Goal: Information Seeking & Learning: Learn about a topic

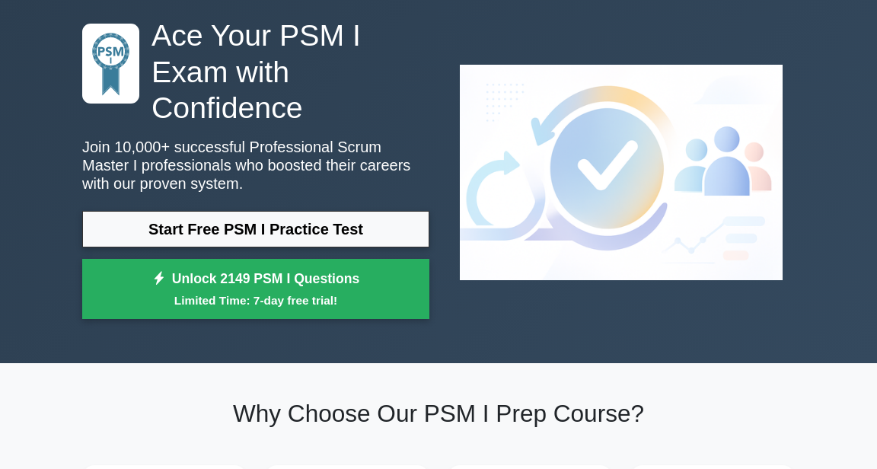
scroll to position [72, 0]
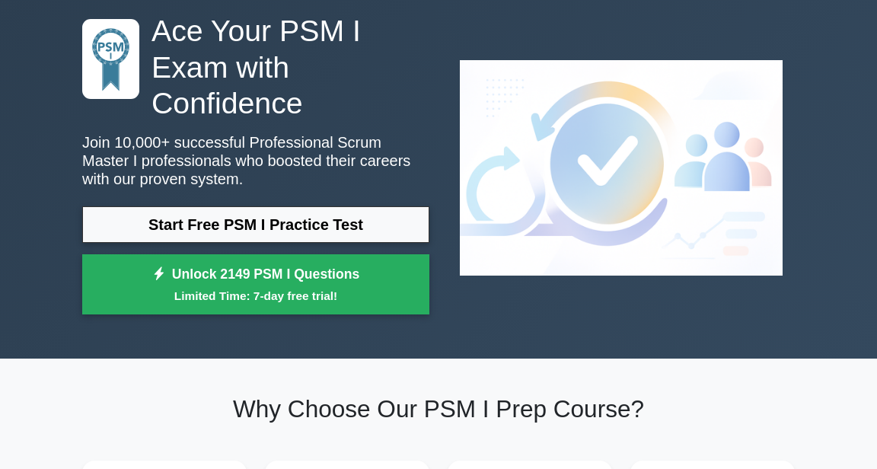
click at [353, 229] on link "Start Free PSM I Practice Test" at bounding box center [255, 224] width 347 height 37
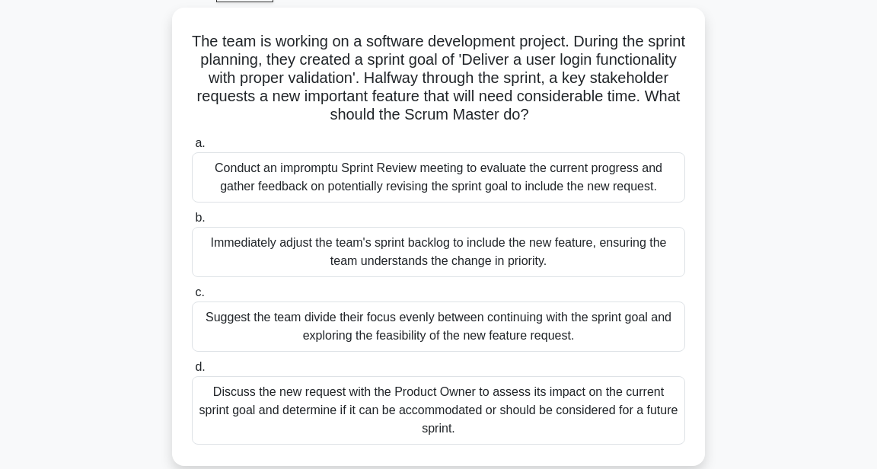
scroll to position [82, 0]
click at [375, 420] on div "Discuss the new request with the Product Owner to assess its impact on the curr…" at bounding box center [438, 409] width 493 height 69
click at [192, 372] on input "d. Discuss the new request with the Product Owner to assess its impact on the c…" at bounding box center [192, 367] width 0 height 10
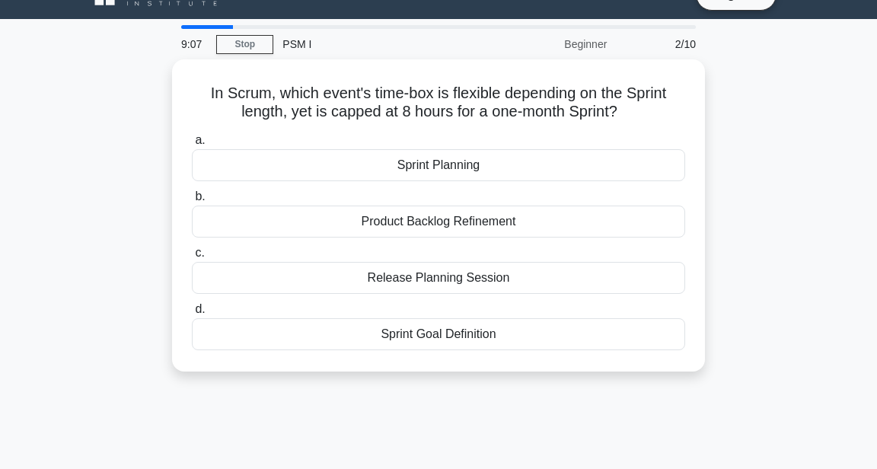
scroll to position [0, 0]
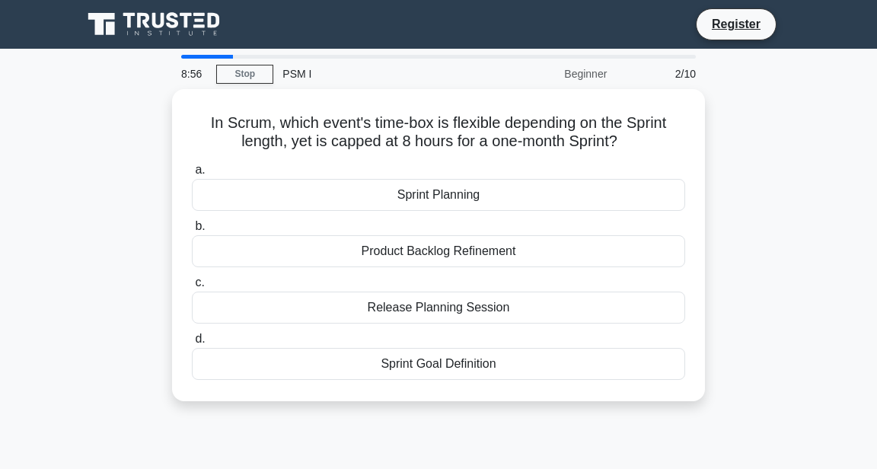
click at [524, 198] on div "Sprint Planning" at bounding box center [438, 195] width 493 height 32
click at [192, 175] on input "a. Sprint Planning" at bounding box center [192, 170] width 0 height 10
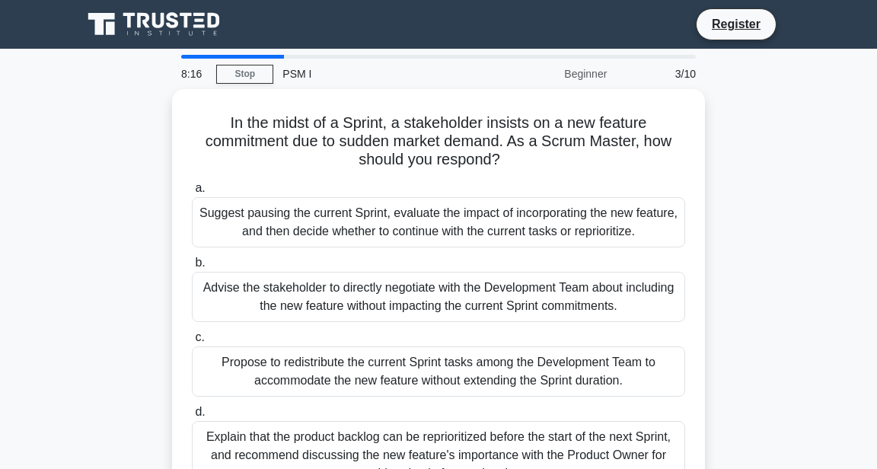
click at [588, 443] on div "Explain that the product backlog can be reprioritized before the start of the n…" at bounding box center [438, 455] width 493 height 69
click at [192, 417] on input "d. Explain that the product backlog can be reprioritized before the start of th…" at bounding box center [192, 412] width 0 height 10
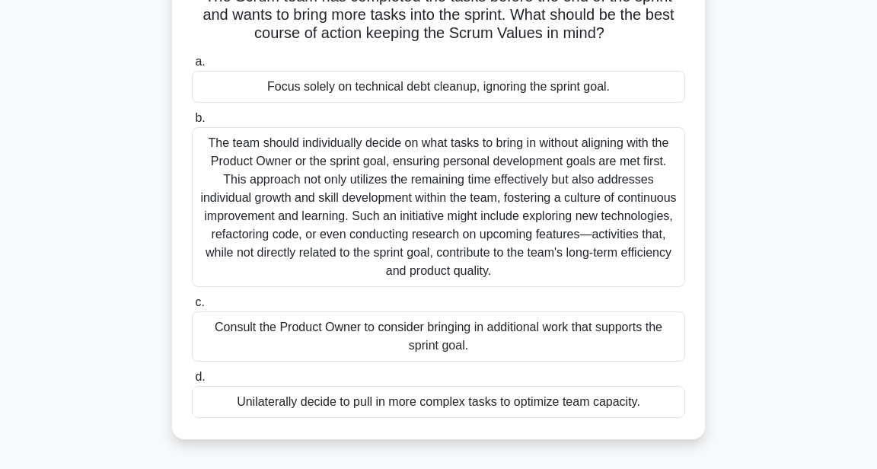
scroll to position [126, 0]
click at [646, 332] on div "Consult the Product Owner to consider bringing in additional work that supports…" at bounding box center [438, 336] width 493 height 50
click at [192, 308] on input "c. Consult the Product Owner to consider bringing in additional work that suppo…" at bounding box center [192, 303] width 0 height 10
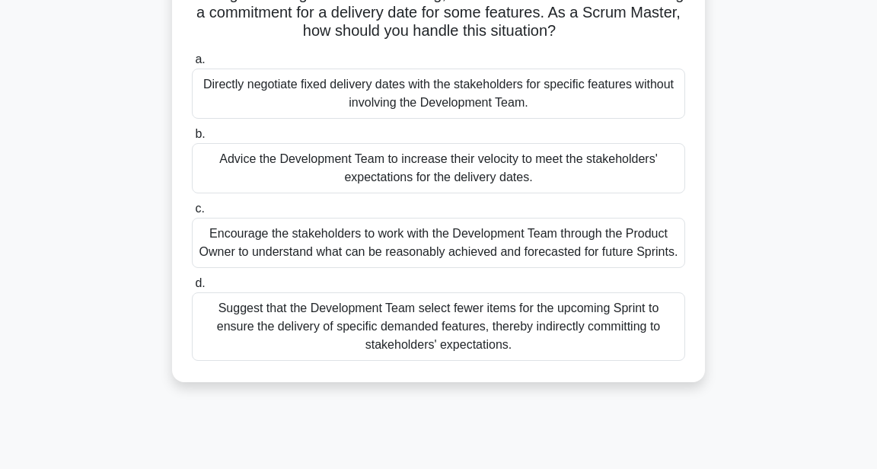
scroll to position [129, 0]
click at [643, 239] on div "Encourage the stakeholders to work with the Development Team through the Produc…" at bounding box center [438, 242] width 493 height 50
click at [192, 213] on input "c. Encourage the stakeholders to work with the Development Team through the Pro…" at bounding box center [192, 208] width 0 height 10
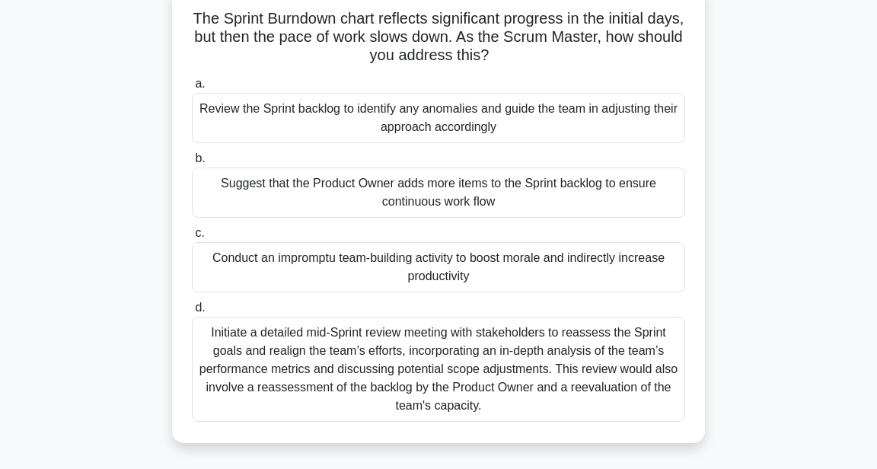
scroll to position [104, 0]
click at [614, 114] on div "Review the Sprint backlog to identify any anomalies and guide the team in adjus…" at bounding box center [438, 119] width 493 height 50
click at [192, 90] on input "a. Review the Sprint backlog to identify any anomalies and guide the team in ad…" at bounding box center [192, 85] width 0 height 10
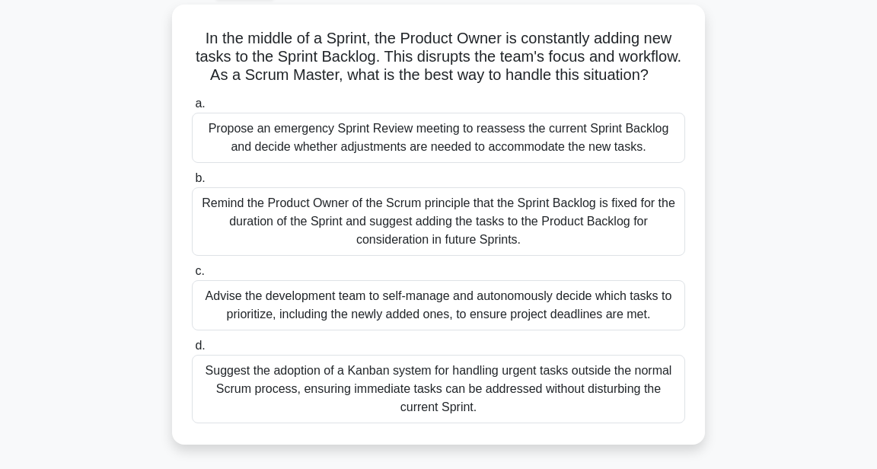
scroll to position [90, 0]
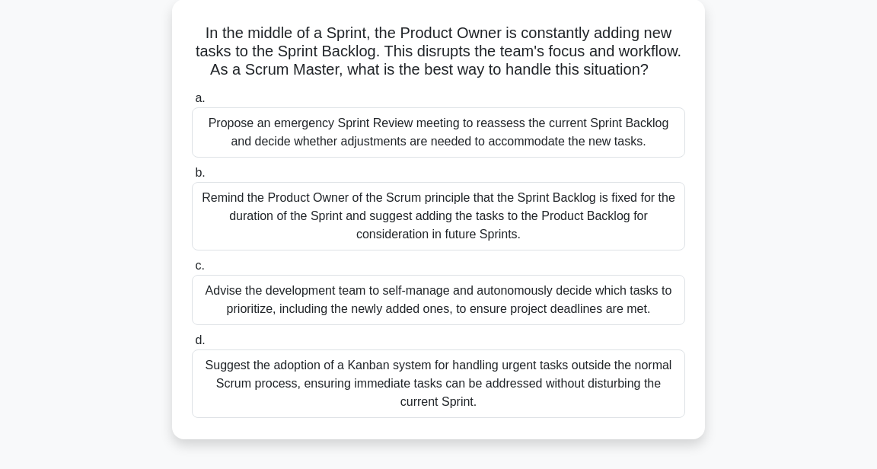
click at [646, 213] on div "Remind the Product Owner of the Scrum principle that the Sprint Backlog is fixe…" at bounding box center [438, 216] width 493 height 69
click at [192, 178] on input "b. Remind the Product Owner of the Scrum principle that the Sprint Backlog is f…" at bounding box center [192, 173] width 0 height 10
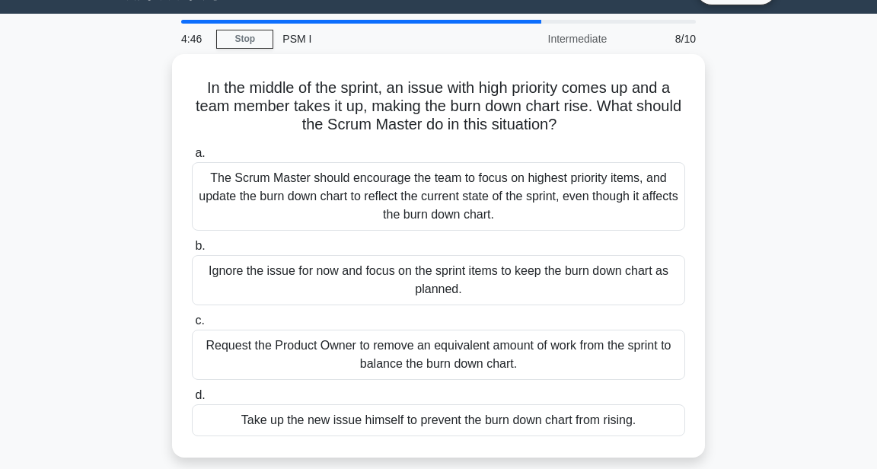
scroll to position [0, 0]
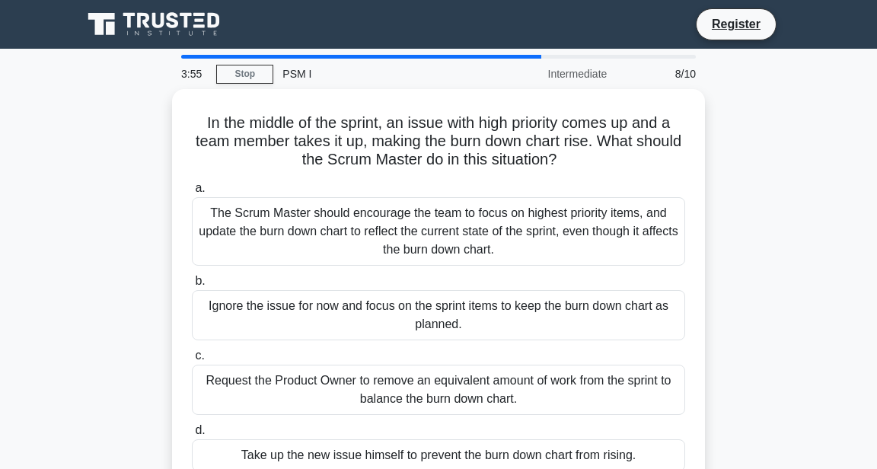
click at [565, 227] on div "The Scrum Master should encourage the team to focus on highest priority items, …" at bounding box center [438, 231] width 493 height 69
click at [192, 193] on input "a. The Scrum Master should encourage the team to focus on highest priority item…" at bounding box center [192, 188] width 0 height 10
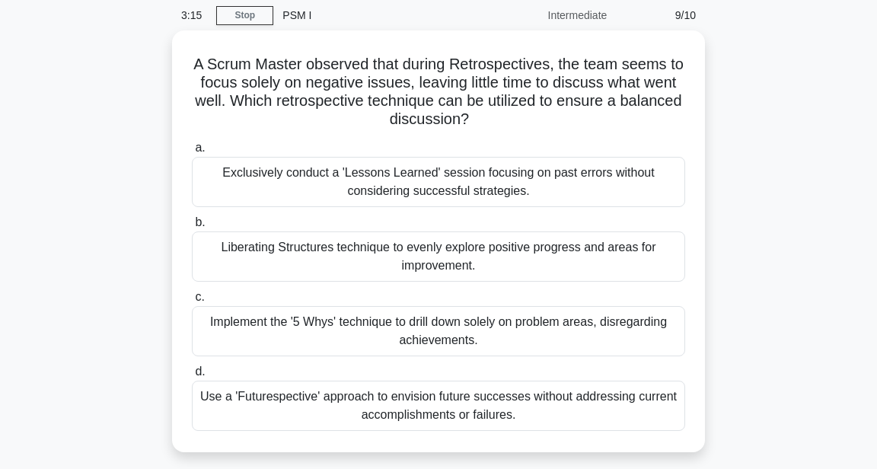
scroll to position [60, 0]
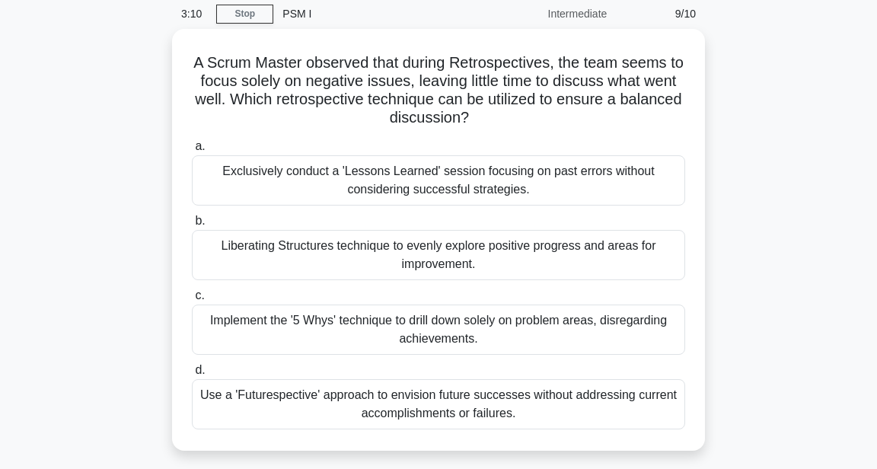
click at [391, 254] on div "Liberating Structures technique to evenly explore positive progress and areas f…" at bounding box center [438, 255] width 493 height 50
click at [192, 226] on input "b. Liberating Structures technique to evenly explore positive progress and area…" at bounding box center [192, 221] width 0 height 10
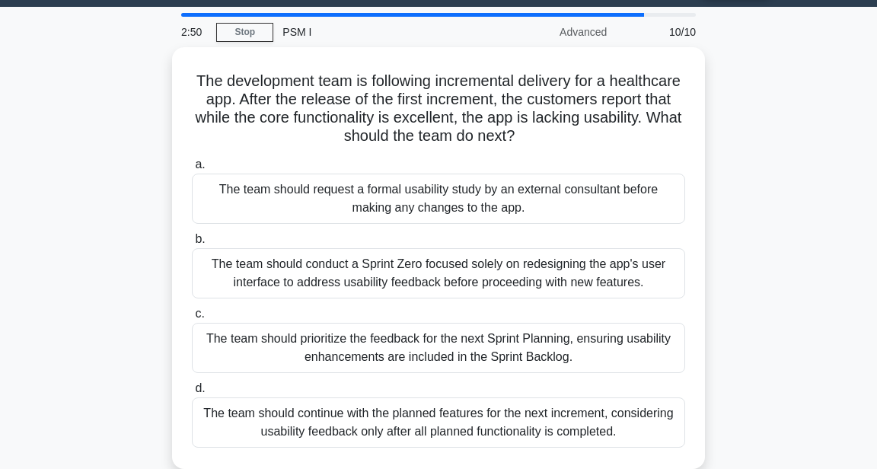
scroll to position [44, 0]
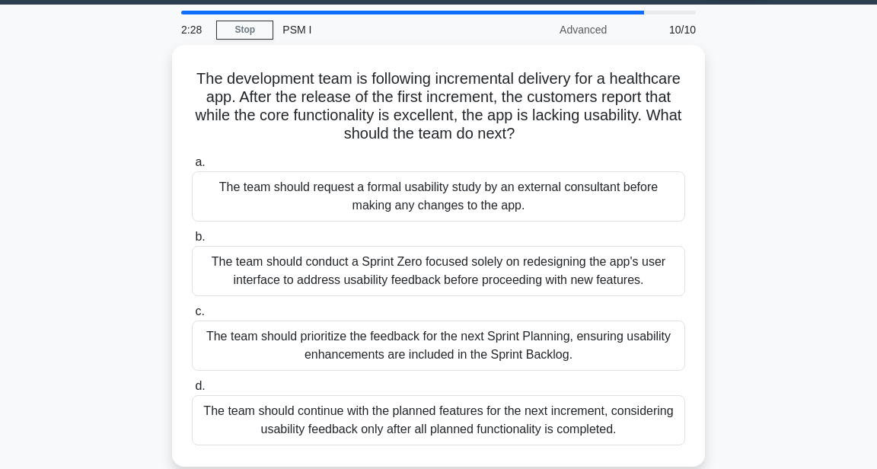
click at [471, 349] on div "The team should prioritize the feedback for the next Sprint Planning, ensuring …" at bounding box center [438, 346] width 493 height 50
click at [192, 317] on input "c. The team should prioritize the feedback for the next Sprint Planning, ensuri…" at bounding box center [192, 312] width 0 height 10
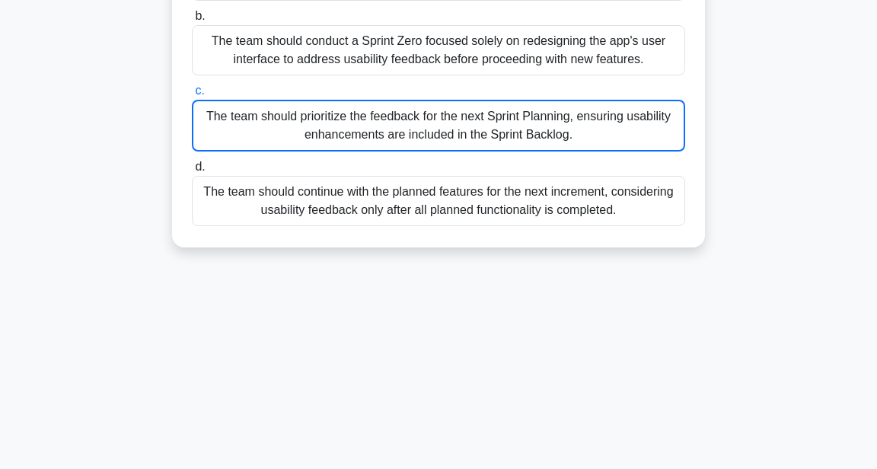
scroll to position [265, 0]
click at [649, 128] on div "The team should prioritize the feedback for the next Sprint Planning, ensuring …" at bounding box center [438, 126] width 493 height 52
click at [192, 96] on input "c. The team should prioritize the feedback for the next Sprint Planning, ensuri…" at bounding box center [192, 91] width 0 height 10
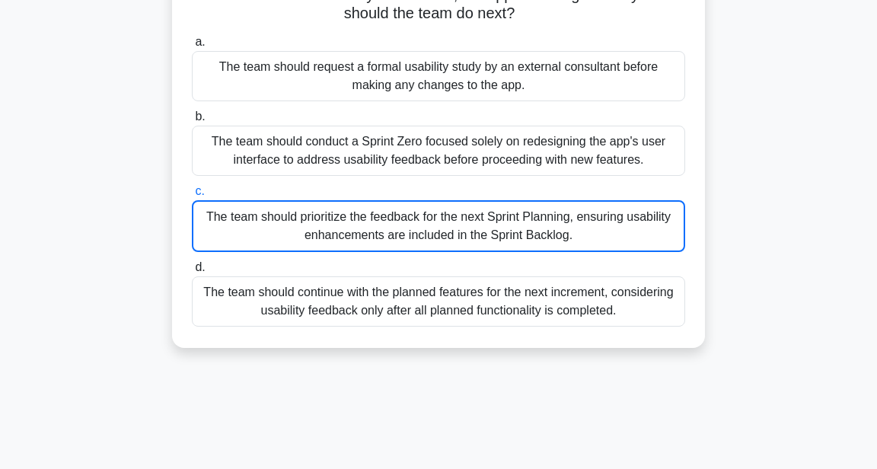
scroll to position [162, 0]
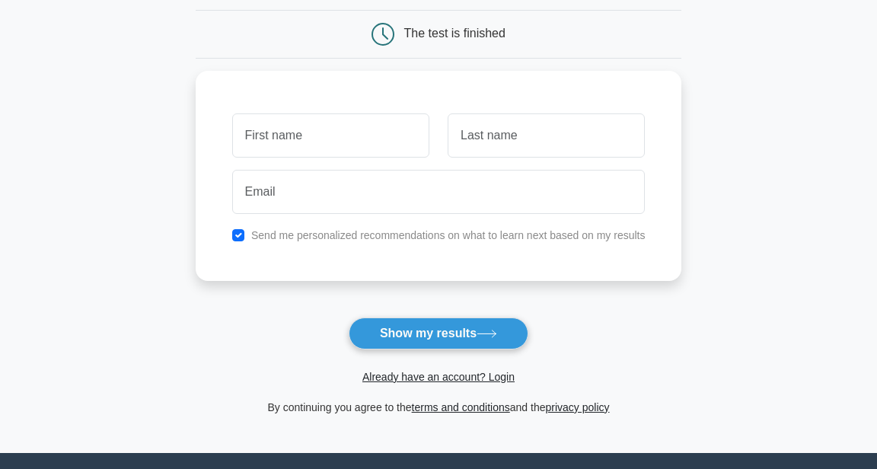
scroll to position [146, 0]
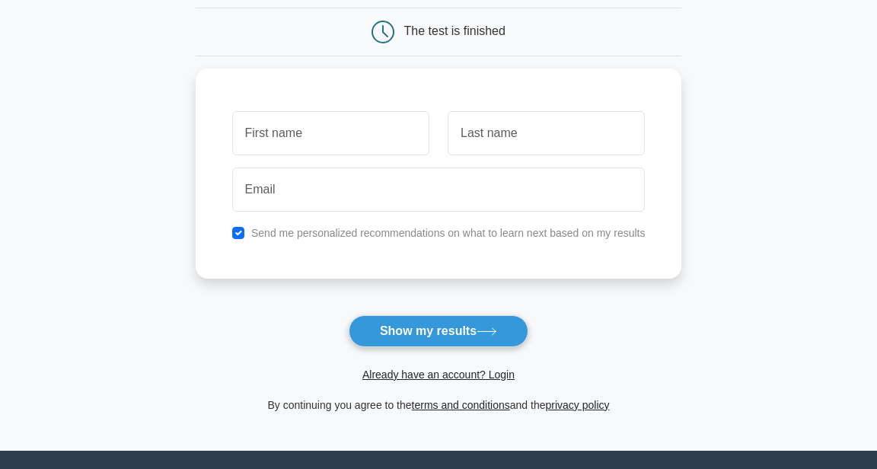
click at [429, 331] on button "Show my results" at bounding box center [439, 331] width 180 height 32
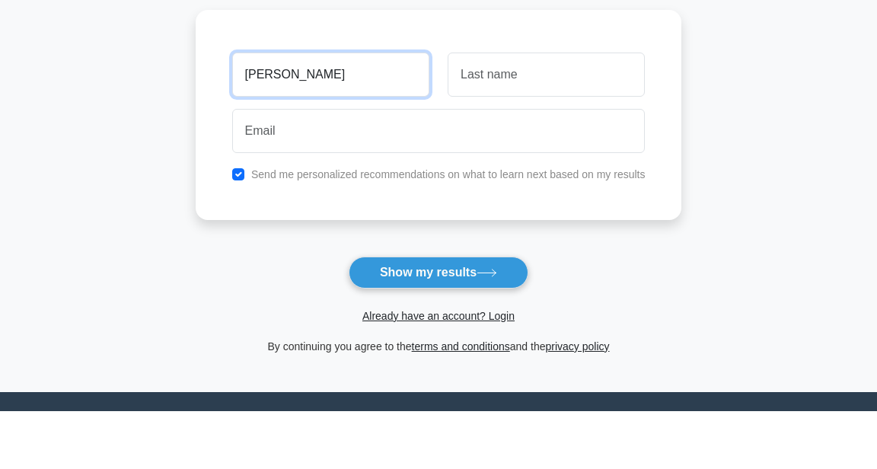
type input "[PERSON_NAME]"
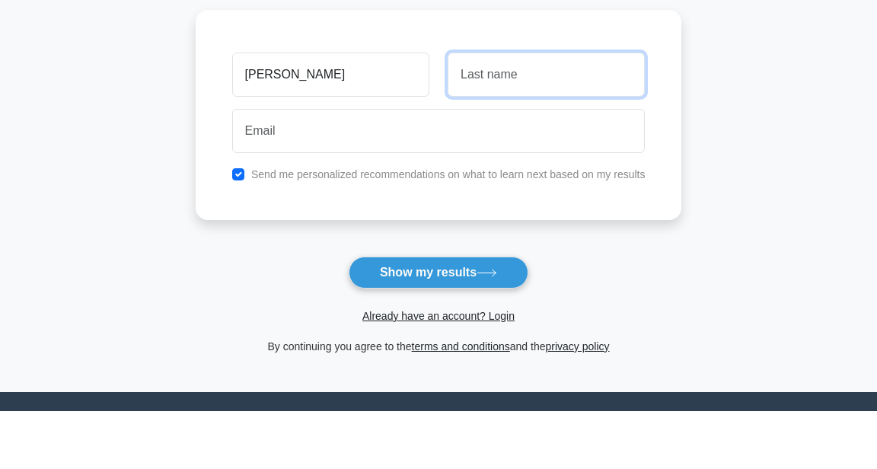
click at [500, 119] on input "text" at bounding box center [546, 133] width 197 height 44
type input "Ahi"
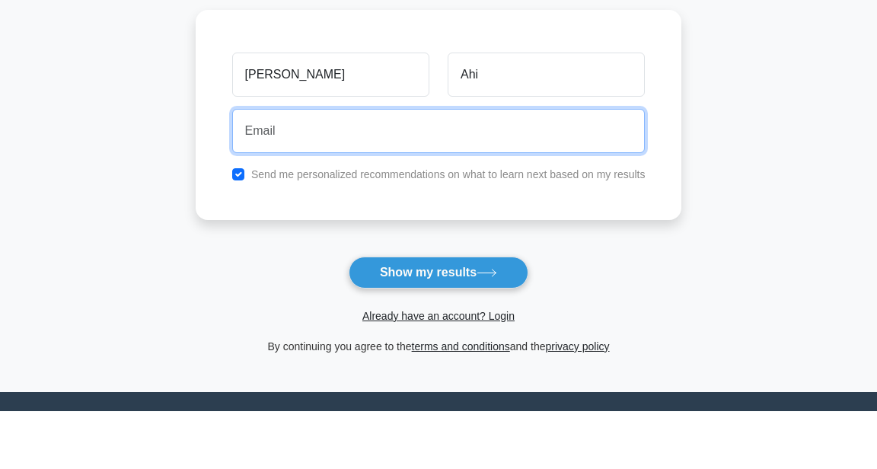
click at [464, 185] on input "email" at bounding box center [438, 189] width 413 height 44
type input "leilayachi@gmail.com"
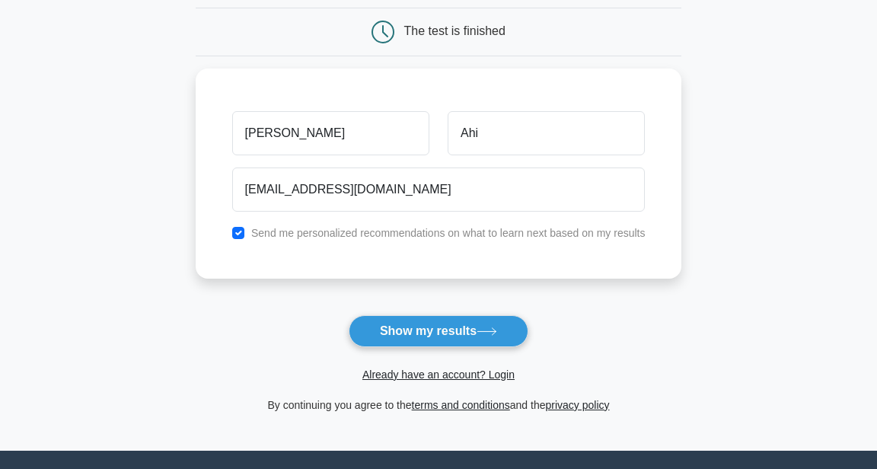
click at [456, 338] on button "Show my results" at bounding box center [439, 331] width 180 height 32
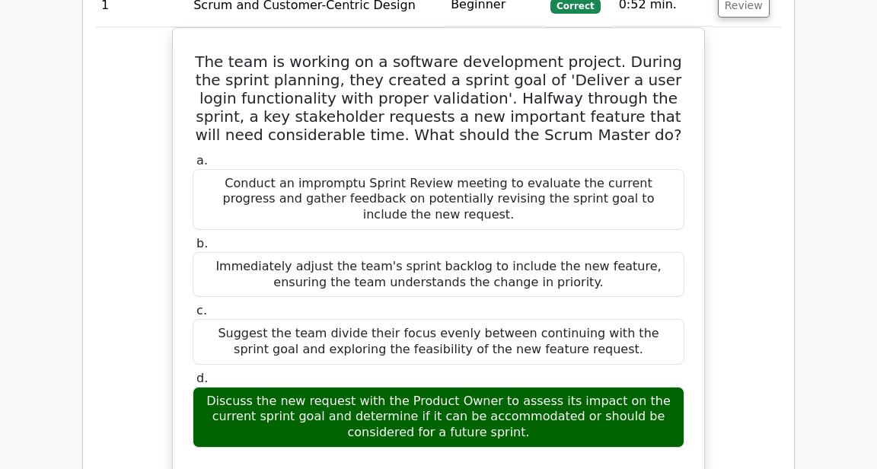
scroll to position [1449, 0]
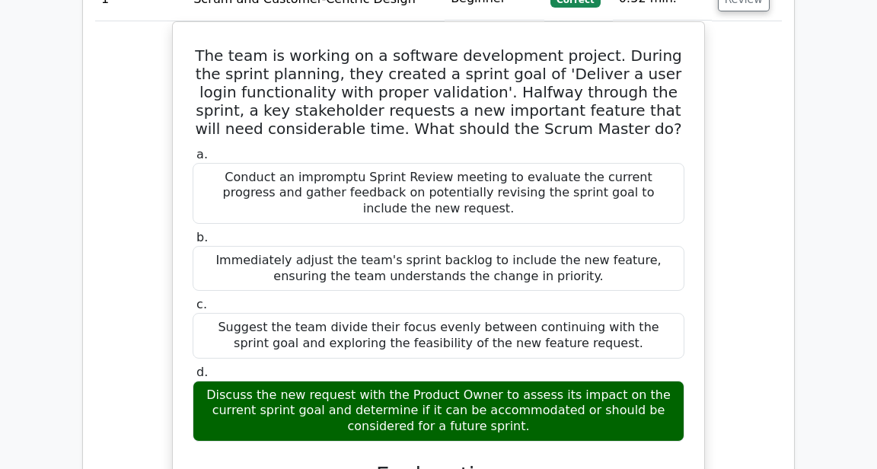
click at [175, 217] on div "The team is working on a software development project. During the sprint planni…" at bounding box center [438, 363] width 533 height 684
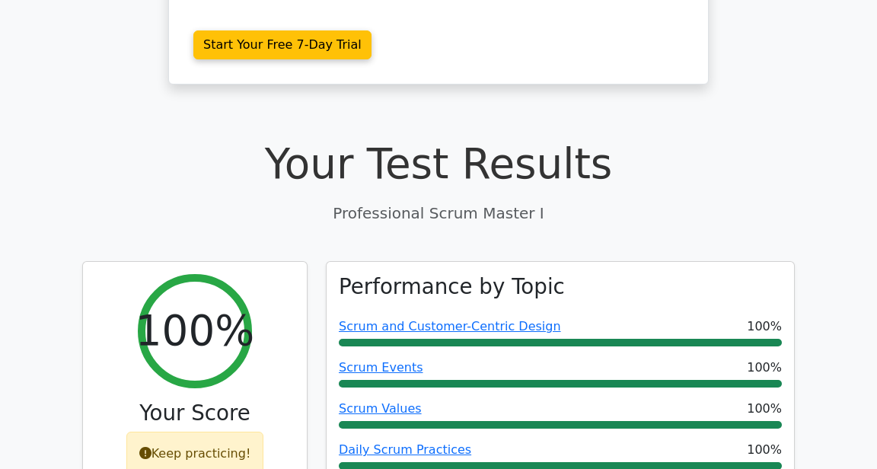
scroll to position [0, 0]
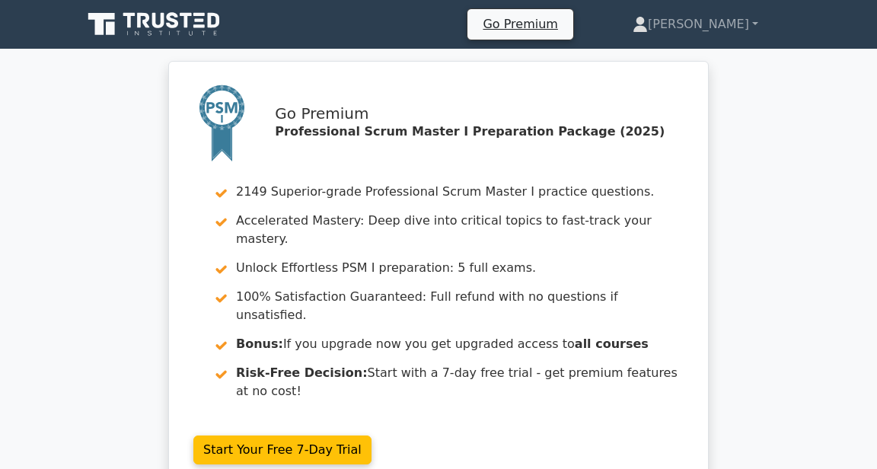
click at [131, 21] on icon at bounding box center [129, 20] width 12 height 15
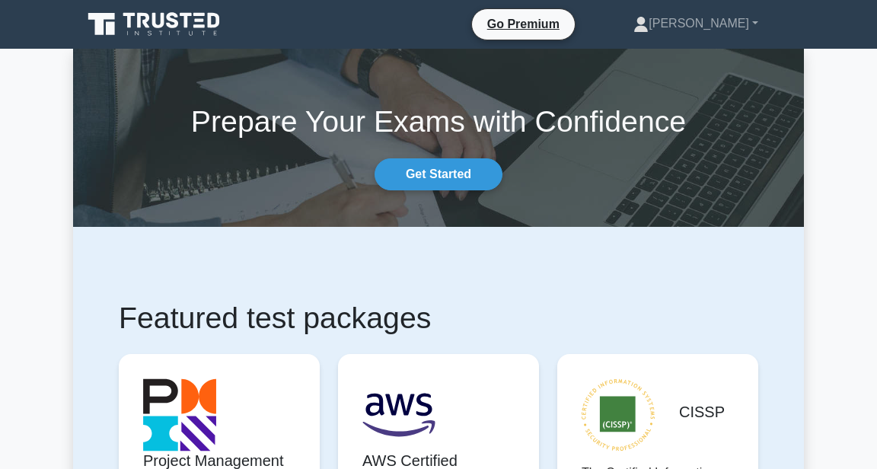
click at [569, 28] on link "Go Premium" at bounding box center [523, 23] width 91 height 19
